Goal: Navigation & Orientation: Understand site structure

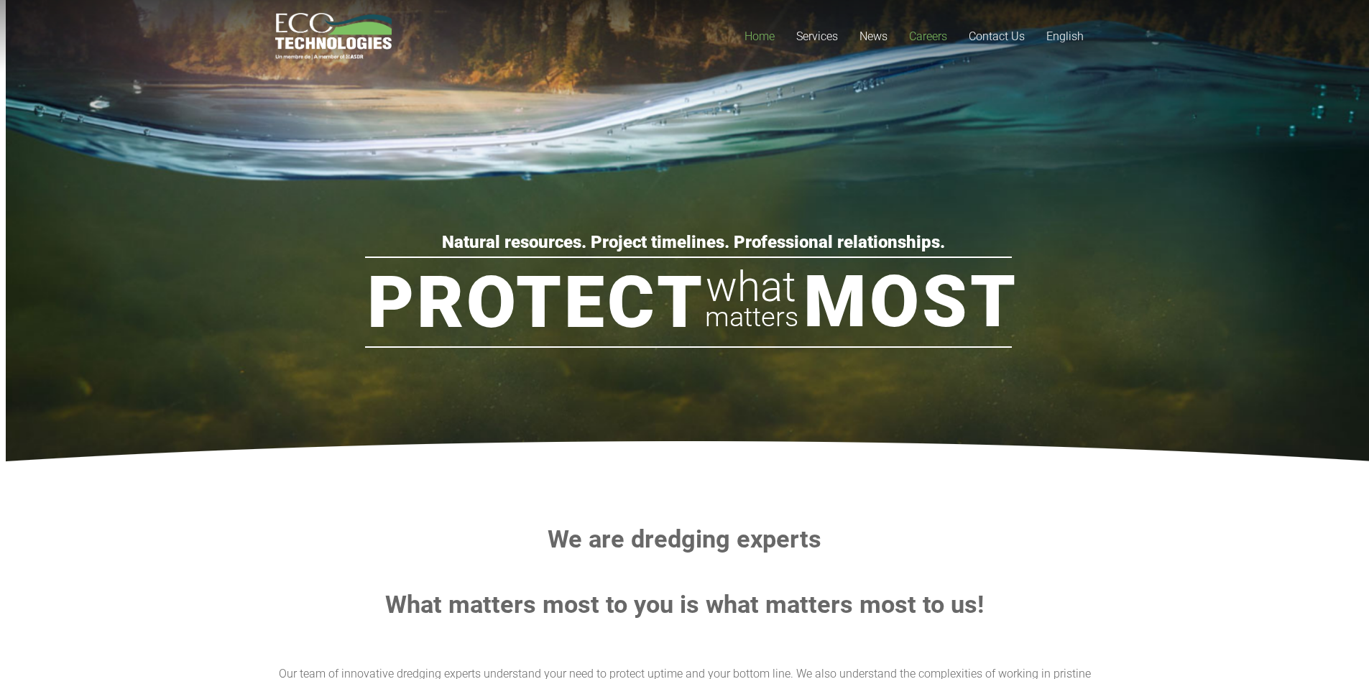
click at [916, 34] on span "Careers" at bounding box center [928, 36] width 38 height 14
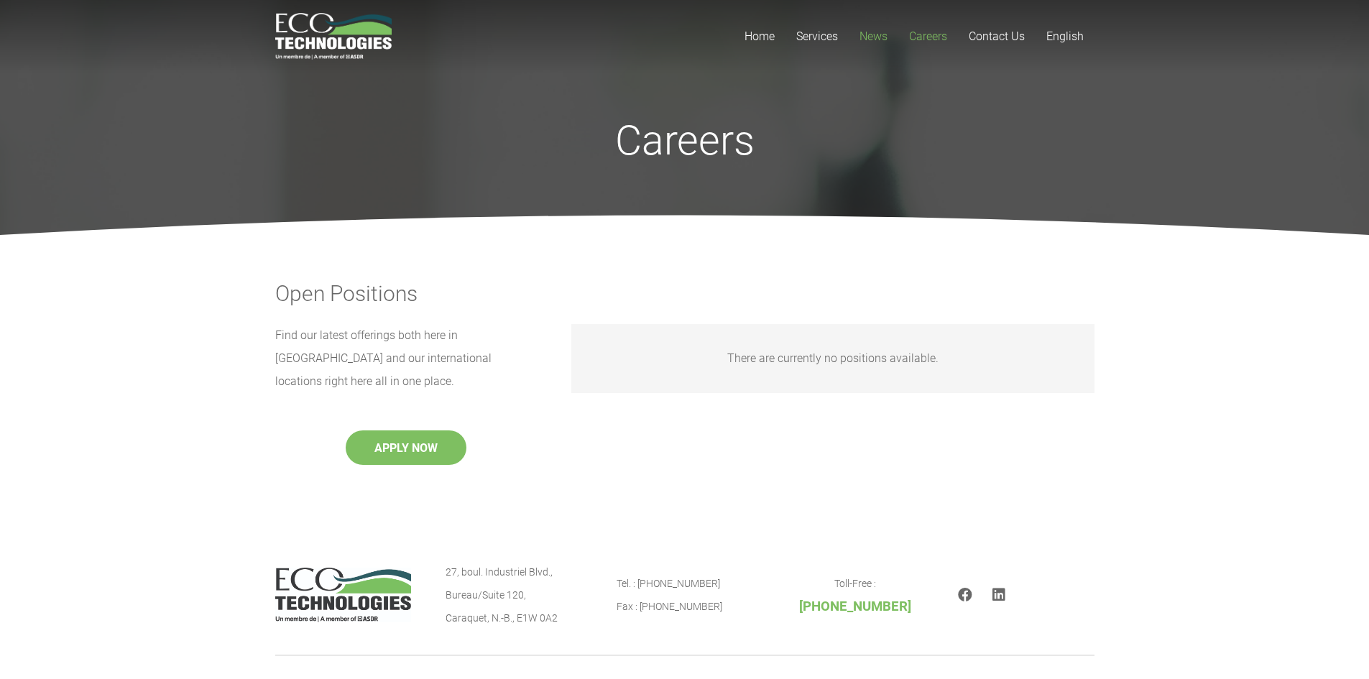
click at [890, 29] on link "News" at bounding box center [874, 36] width 50 height 73
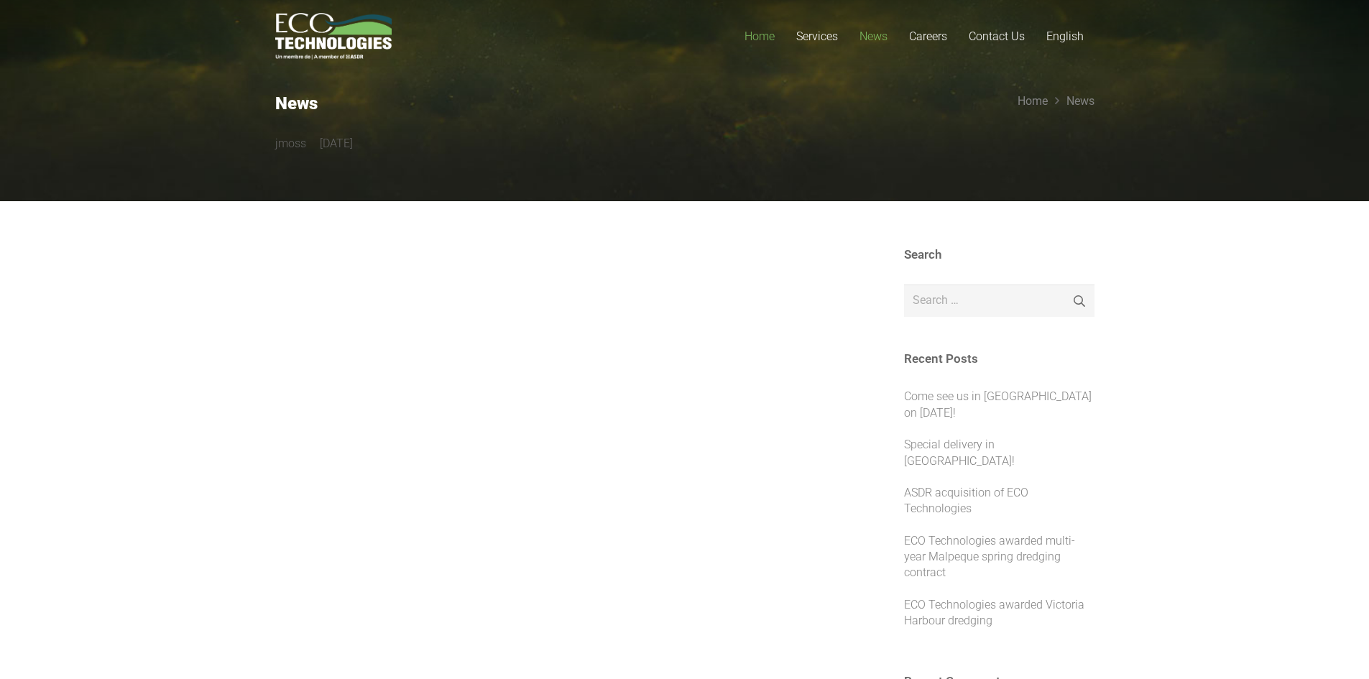
click at [765, 30] on span "Home" at bounding box center [759, 36] width 30 height 14
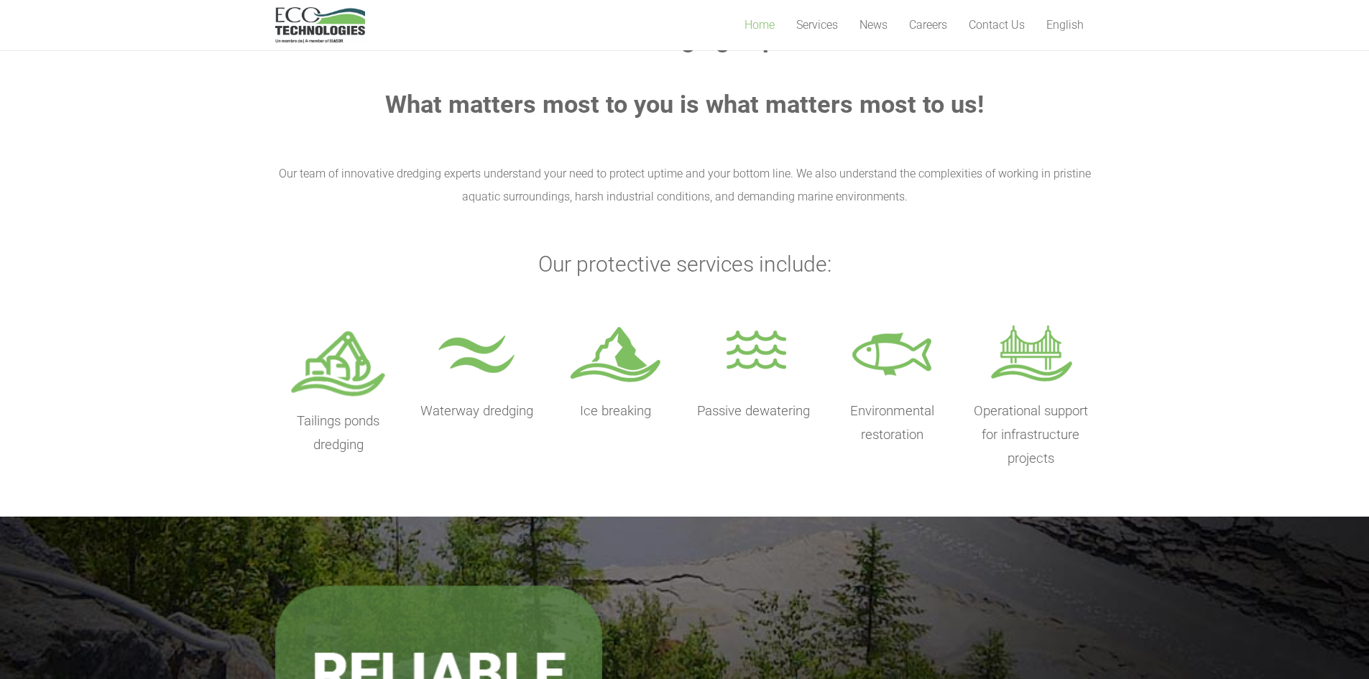
scroll to position [503, 0]
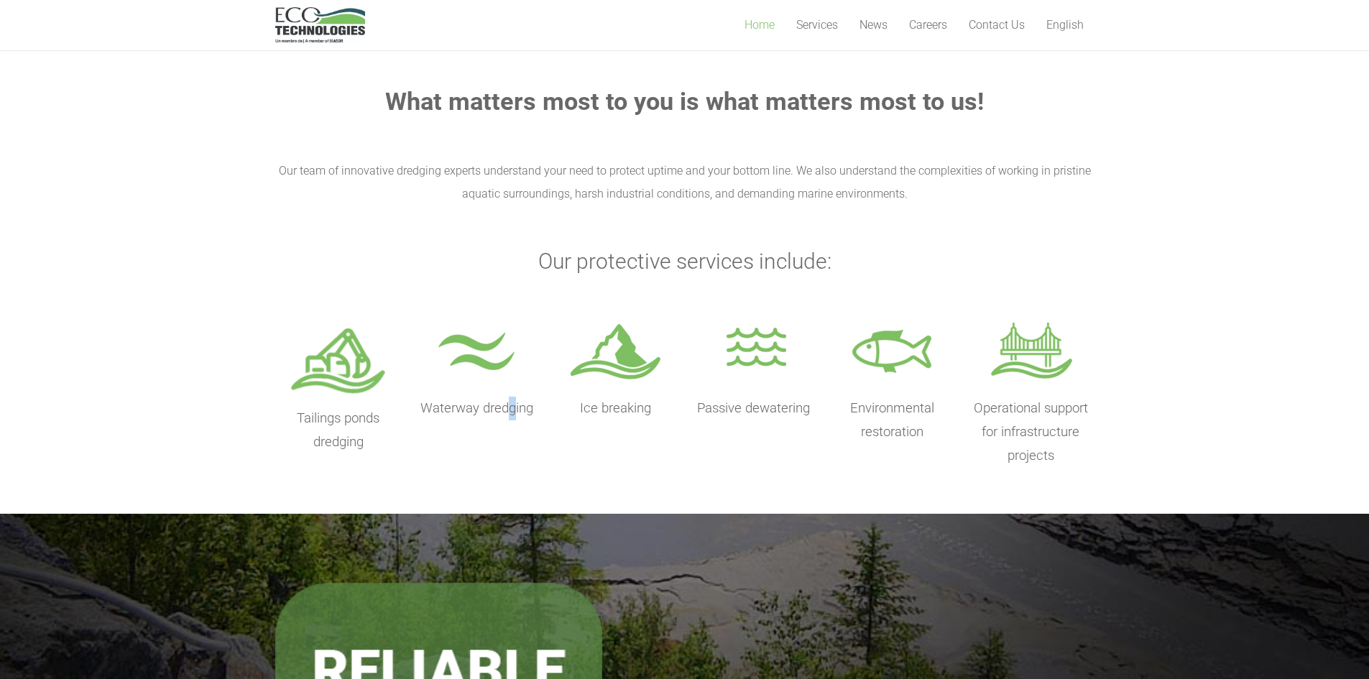
drag, startPoint x: 506, startPoint y: 410, endPoint x: 531, endPoint y: 408, distance: 25.2
click at [526, 408] on span "Waterway dredging" at bounding box center [476, 408] width 113 height 16
click at [601, 405] on span "Ice breaking" at bounding box center [615, 408] width 71 height 16
drag, startPoint x: 677, startPoint y: 409, endPoint x: 729, endPoint y: 411, distance: 51.8
click at [724, 411] on div "Tailings ponds dredging Waterway dredging Ice breaking Passive dewatering Envir…" at bounding box center [684, 393] width 819 height 150
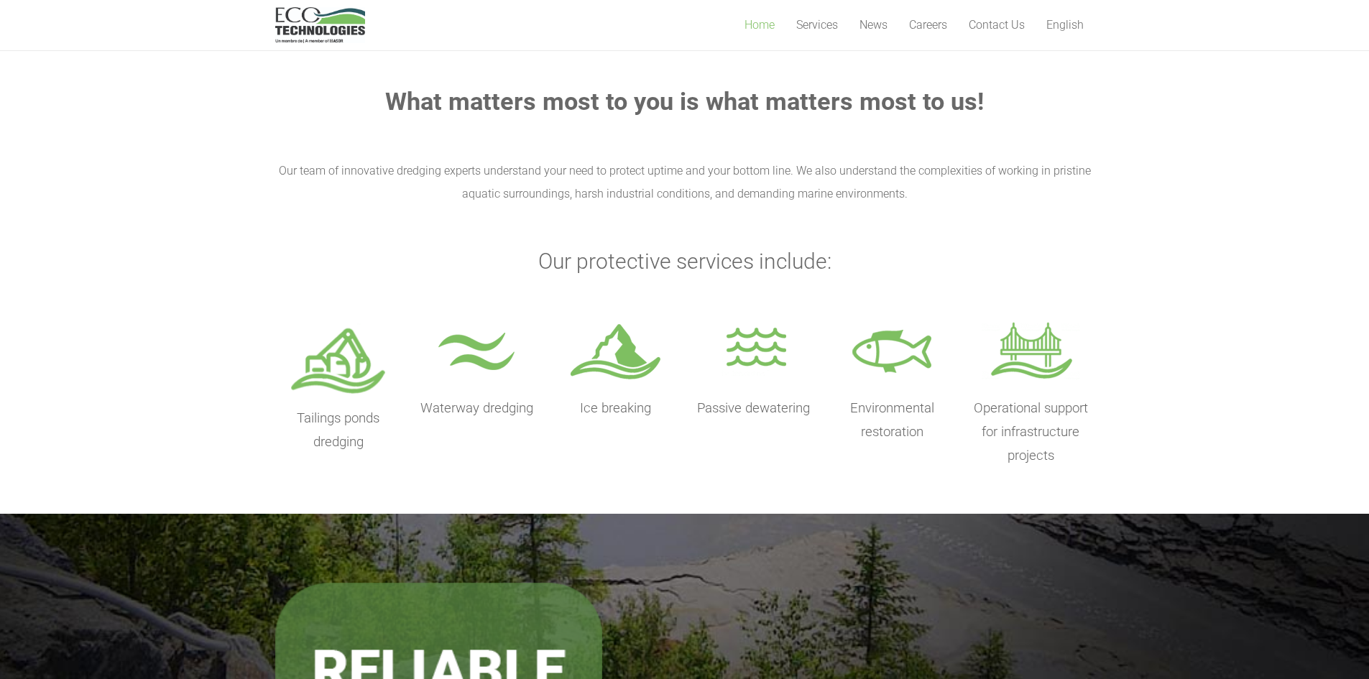
click at [842, 415] on p "Environmental restoration" at bounding box center [892, 420] width 127 height 47
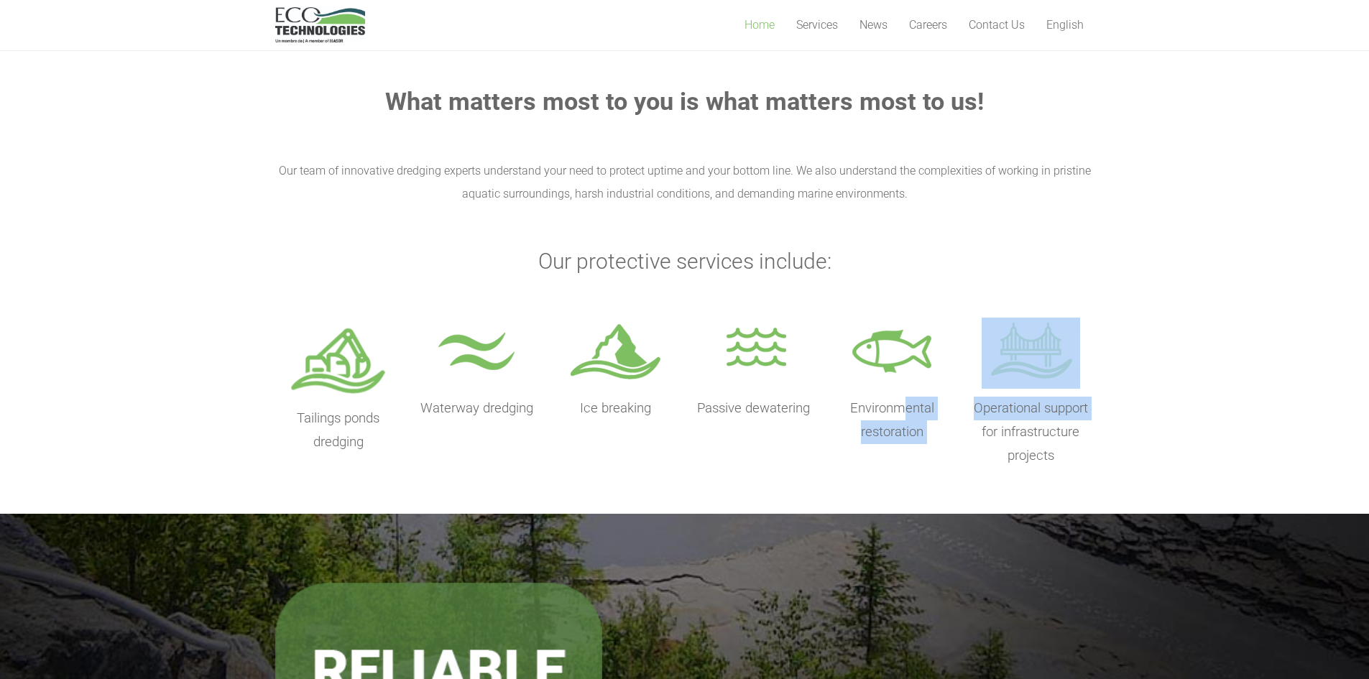
drag, startPoint x: 905, startPoint y: 417, endPoint x: 990, endPoint y: 426, distance: 85.3
click at [990, 426] on div "Tailings ponds dredging Waterway dredging Ice breaking Passive dewatering Envir…" at bounding box center [684, 393] width 819 height 150
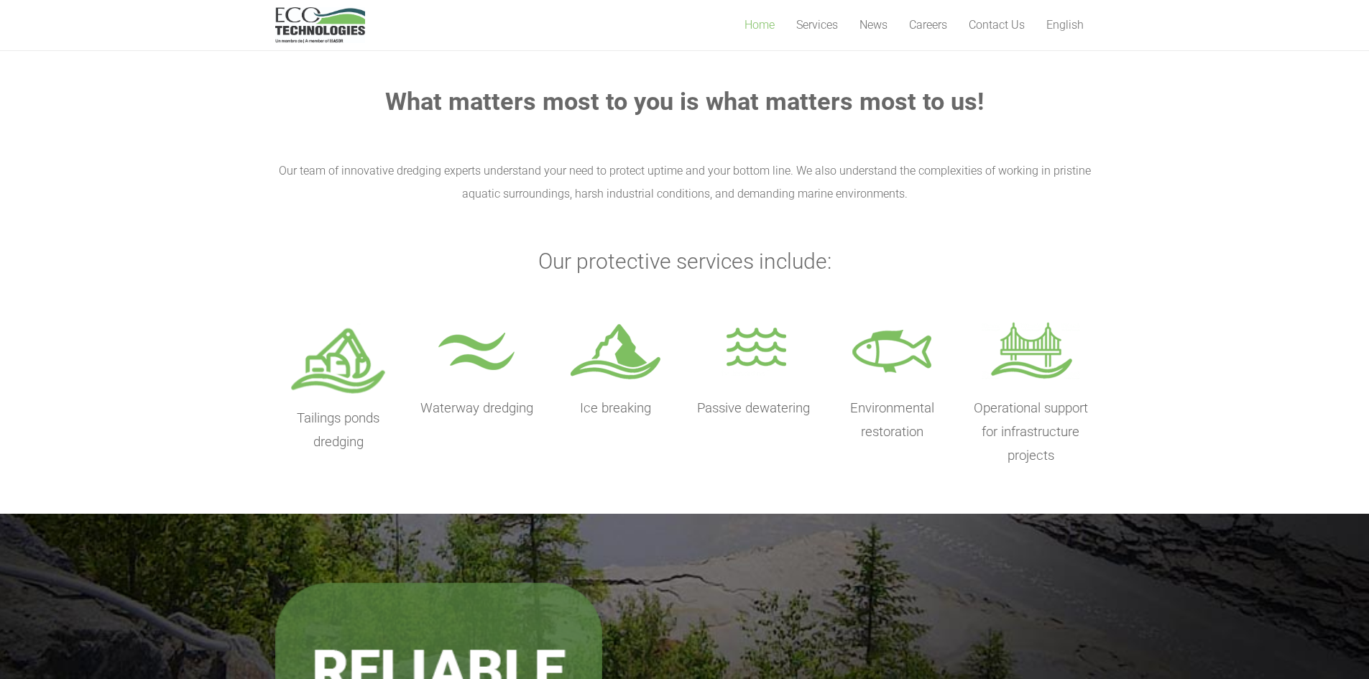
click at [1134, 449] on section "We are dredging experts What matters most to you is what matters most to us! Ou…" at bounding box center [684, 244] width 1369 height 539
drag, startPoint x: 1097, startPoint y: 446, endPoint x: 1023, endPoint y: 397, distance: 88.7
click at [1023, 397] on section "We are dredging experts What matters most to you is what matters most to us! Ou…" at bounding box center [684, 244] width 1369 height 539
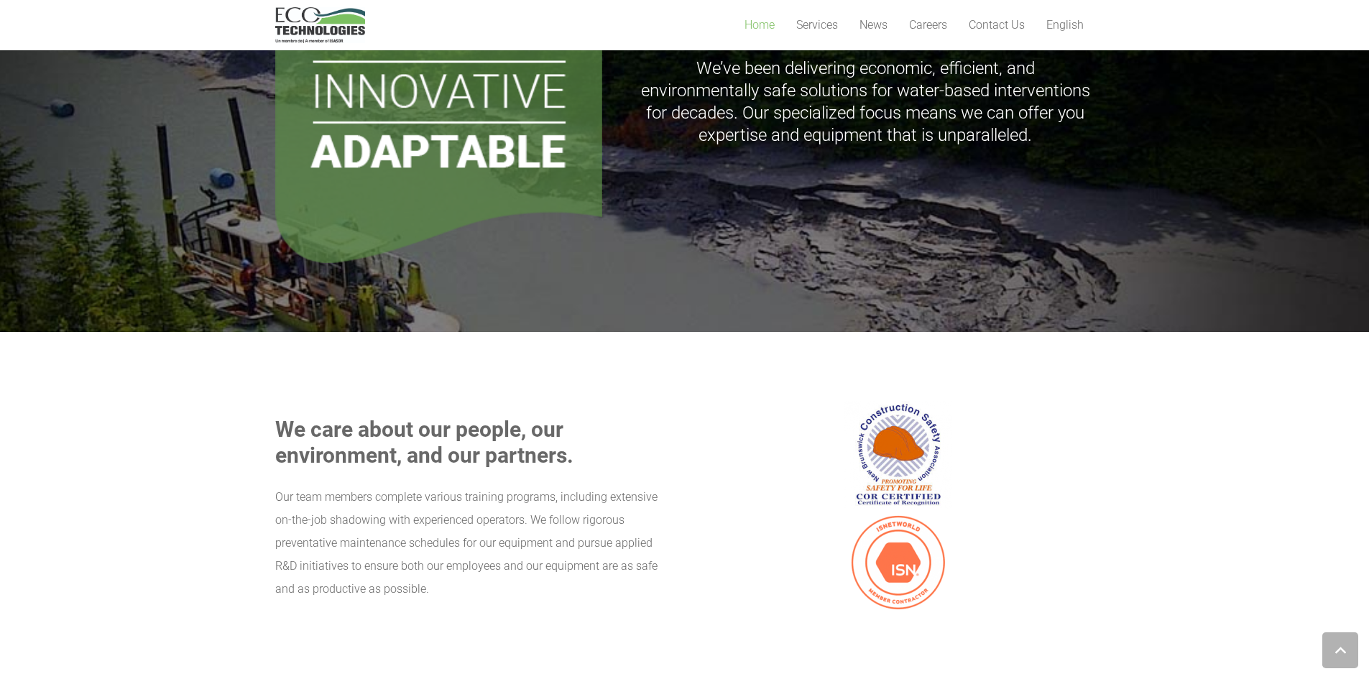
scroll to position [1150, 0]
